Goal: Task Accomplishment & Management: Complete application form

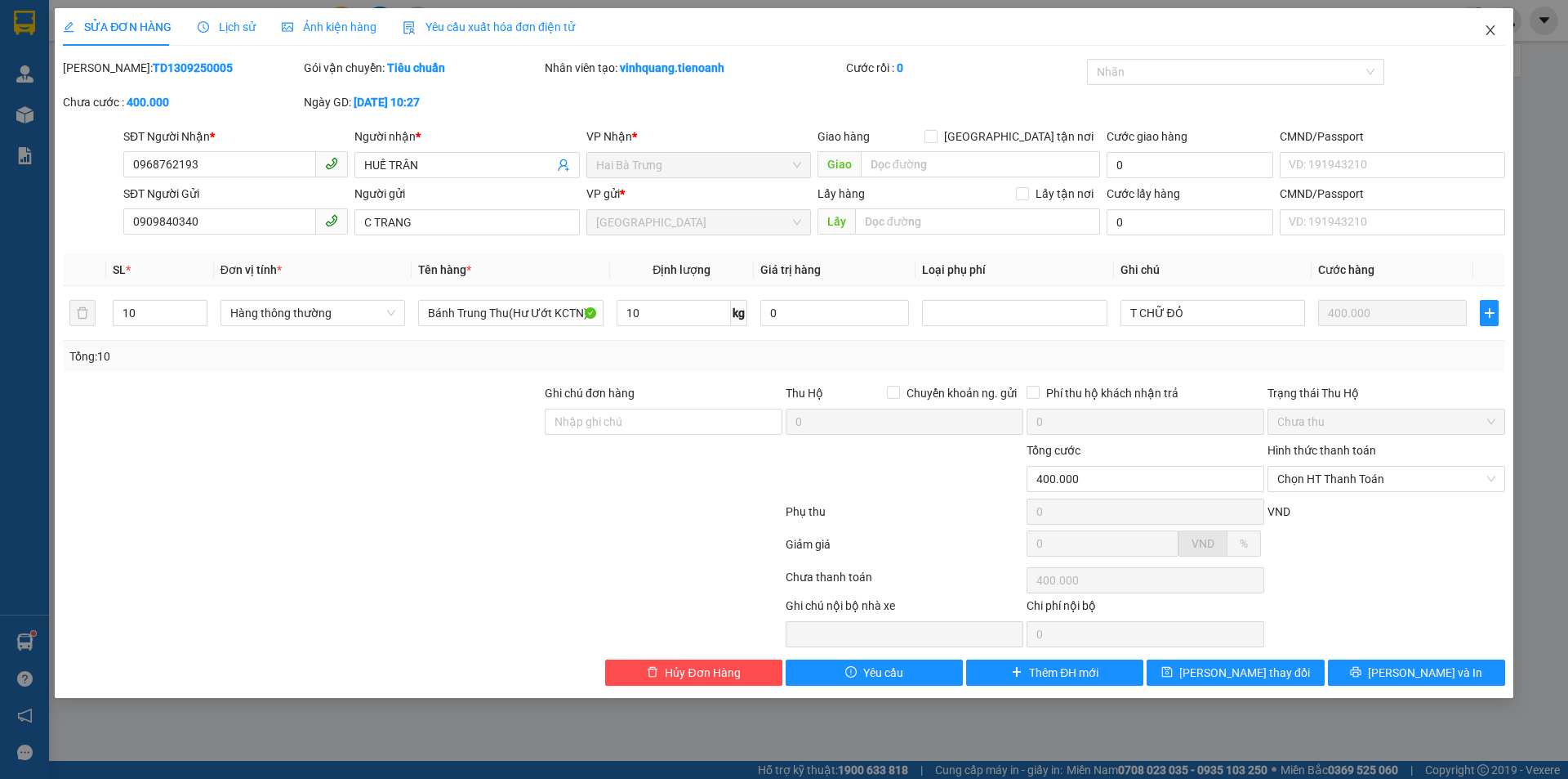
click at [1491, 35] on icon "close" at bounding box center [1491, 31] width 13 height 13
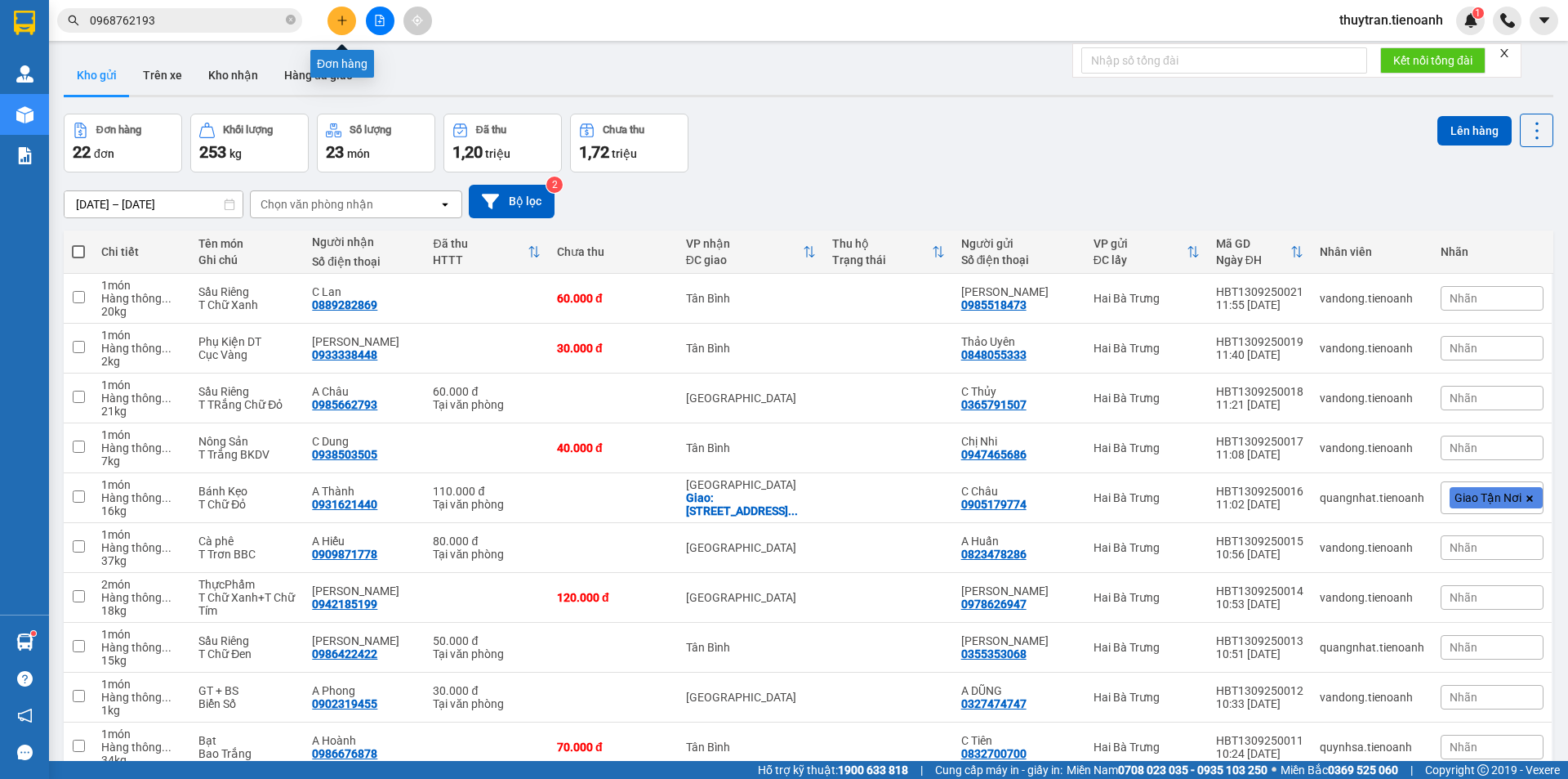
click at [345, 16] on icon "plus" at bounding box center [342, 20] width 12 height 12
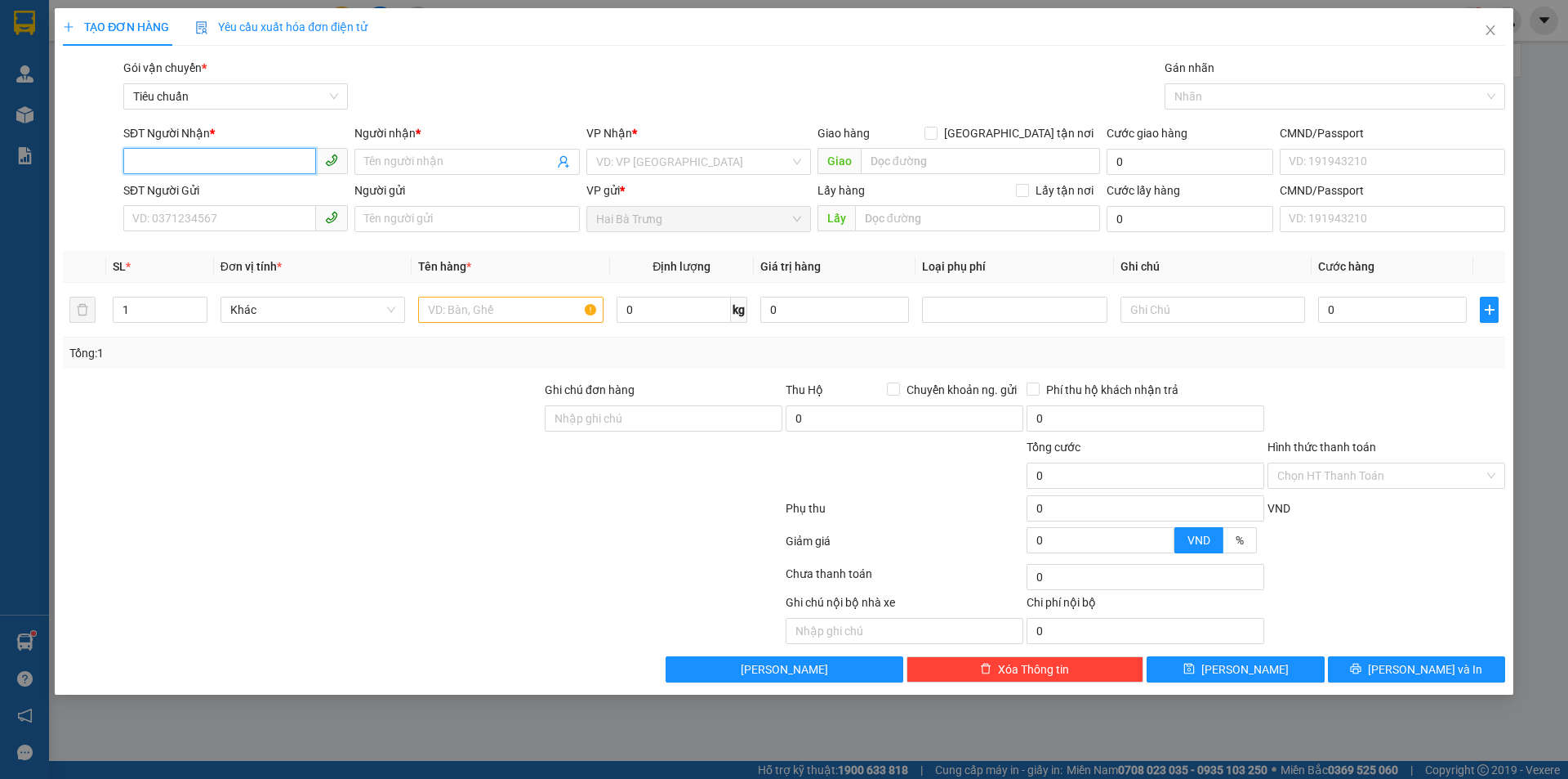
drag, startPoint x: 240, startPoint y: 160, endPoint x: 254, endPoint y: 162, distance: 14.1
click at [241, 160] on input "SĐT Người Nhận *" at bounding box center [220, 160] width 193 height 26
paste input "02998889979"
type input "02998889979"
click at [412, 158] on input "Người nhận *" at bounding box center [458, 161] width 189 height 18
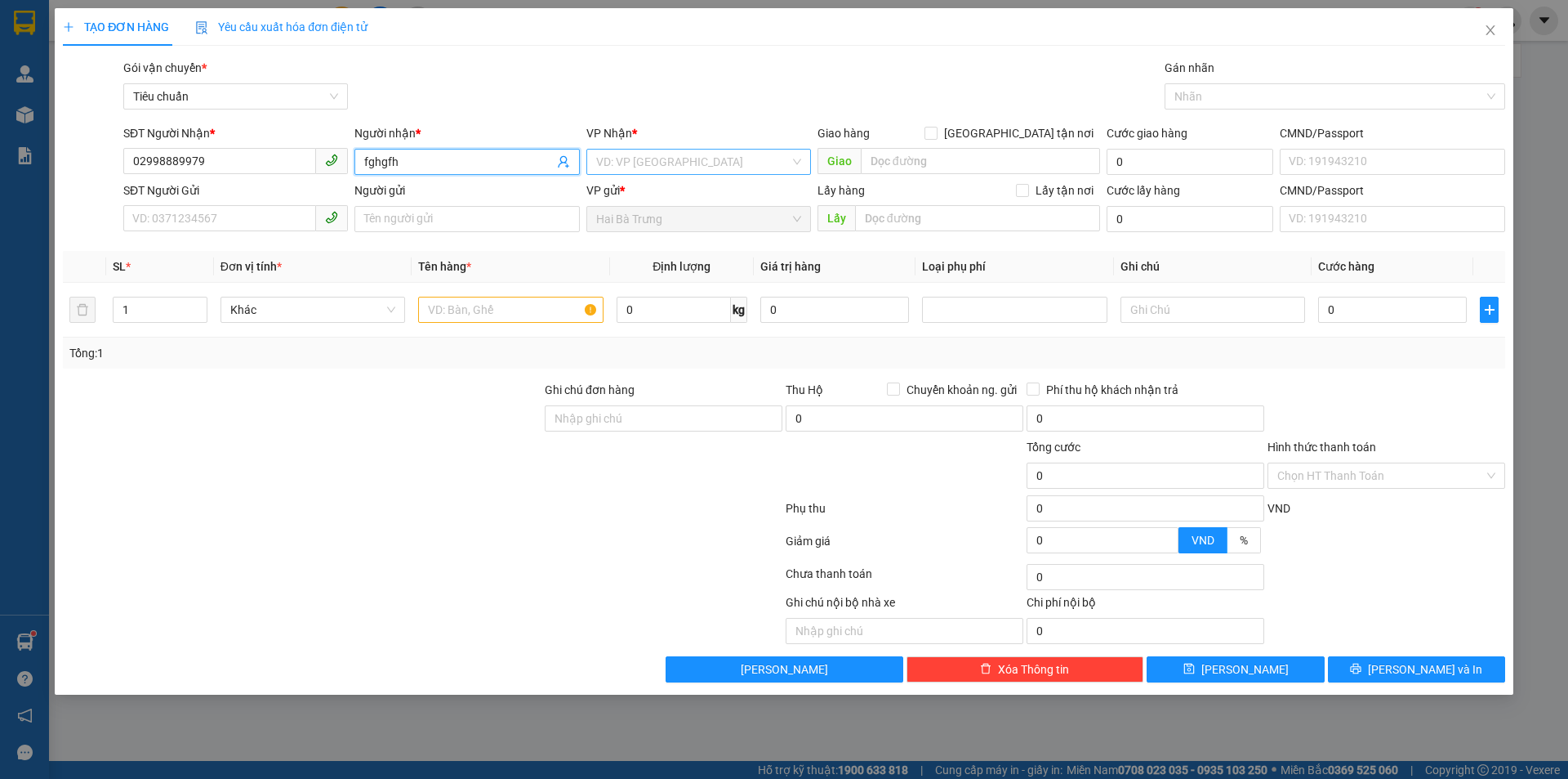
type input "fghgfh"
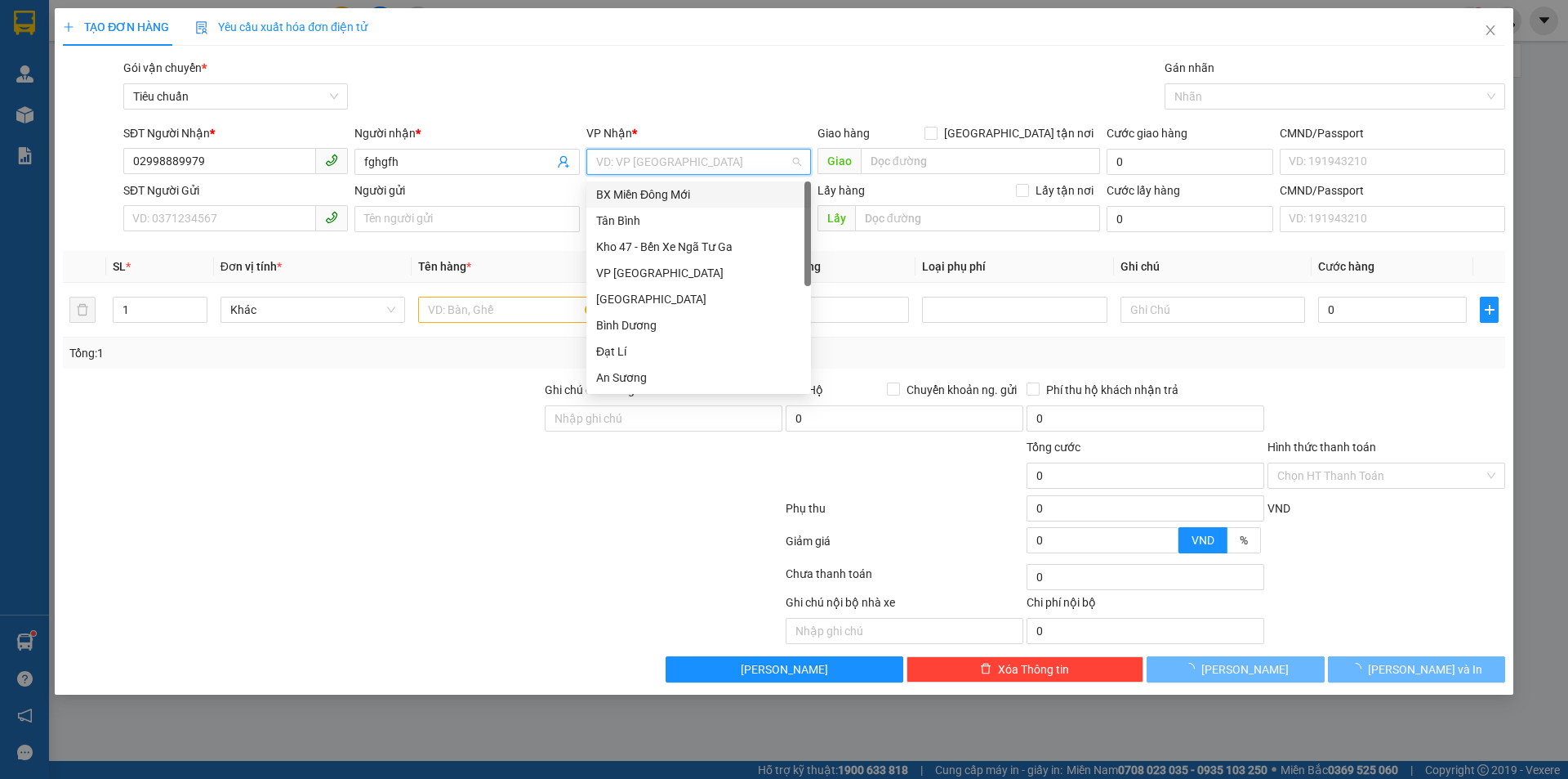
click at [632, 159] on input "search" at bounding box center [693, 162] width 194 height 25
click at [640, 224] on div "Tân Bình" at bounding box center [699, 221] width 205 height 18
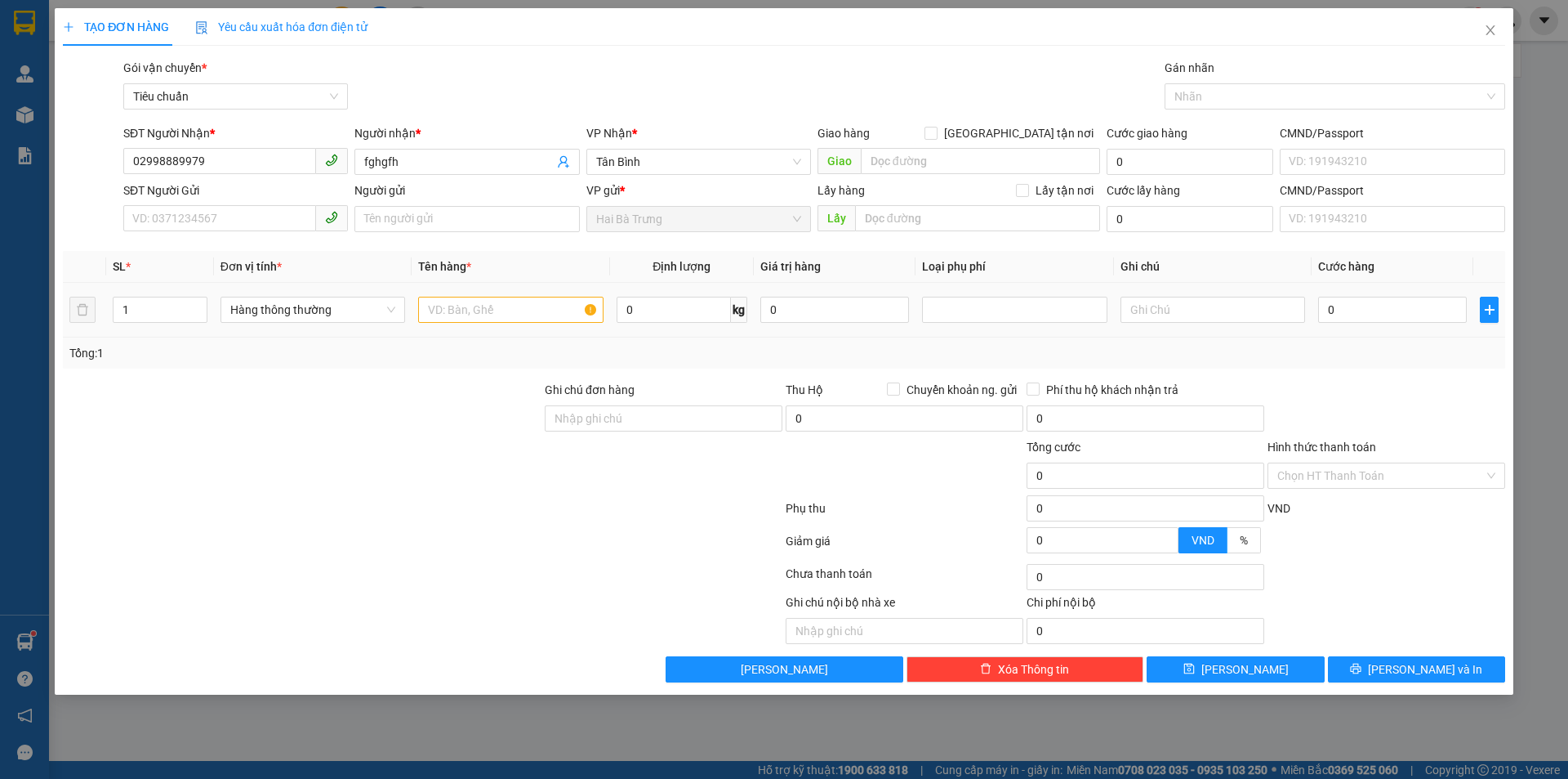
click at [450, 325] on div at bounding box center [510, 310] width 184 height 33
click at [449, 318] on input "text" at bounding box center [510, 309] width 184 height 26
type input "hj"
click at [636, 313] on input "0" at bounding box center [673, 309] width 114 height 26
type input "30"
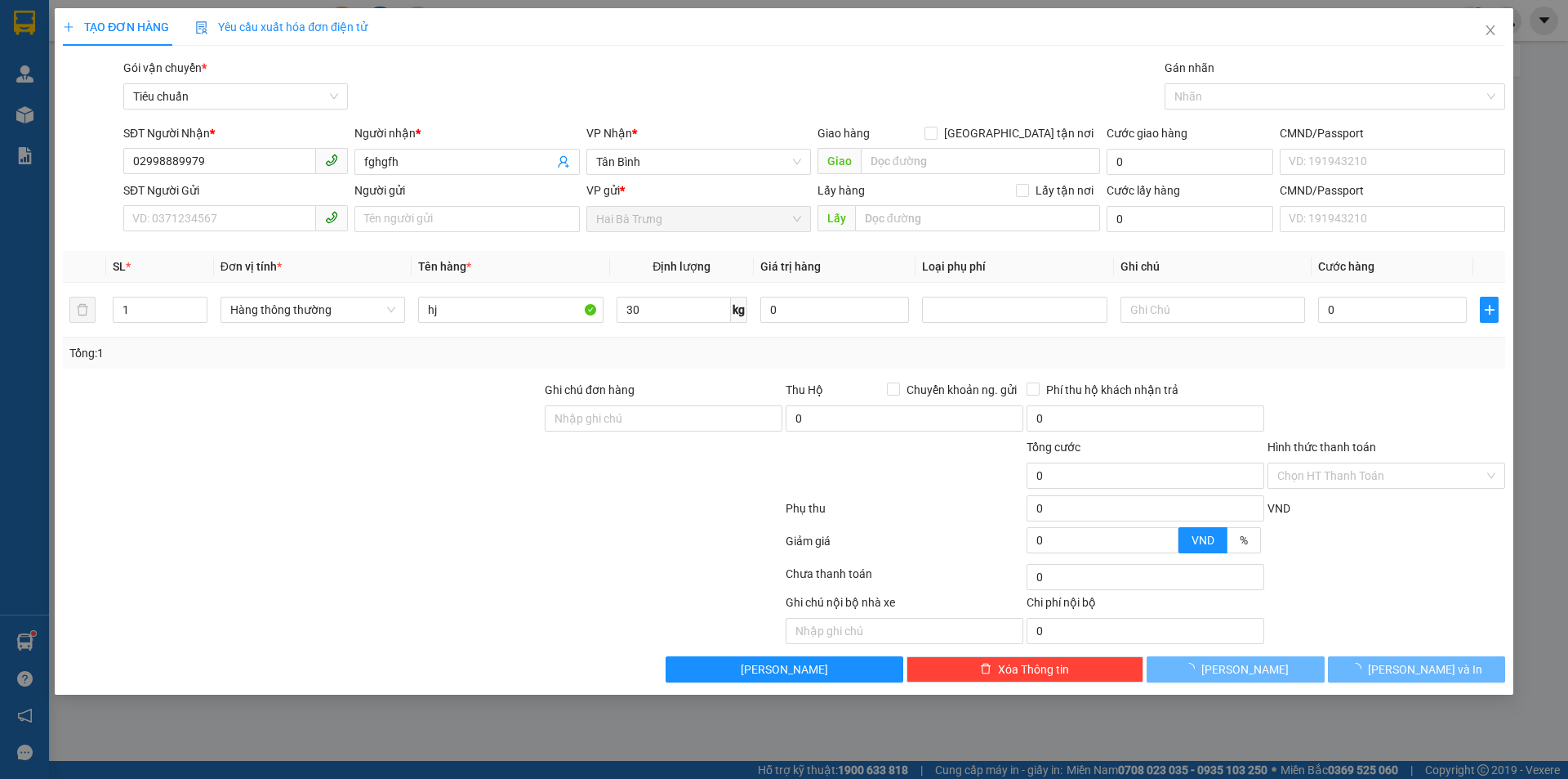
click at [542, 509] on div at bounding box center [423, 511] width 723 height 33
type input "65.000"
